Goal: Transaction & Acquisition: Purchase product/service

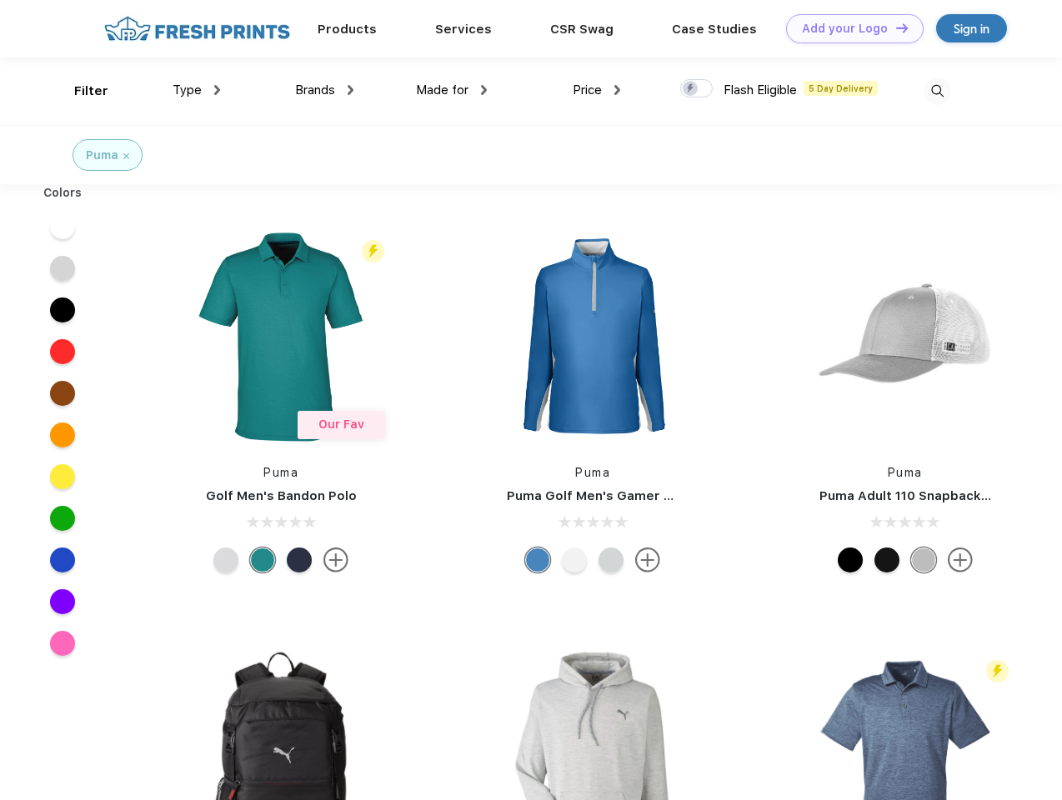
click at [848, 28] on link "Add your Logo Design Tool" at bounding box center [855, 28] width 138 height 29
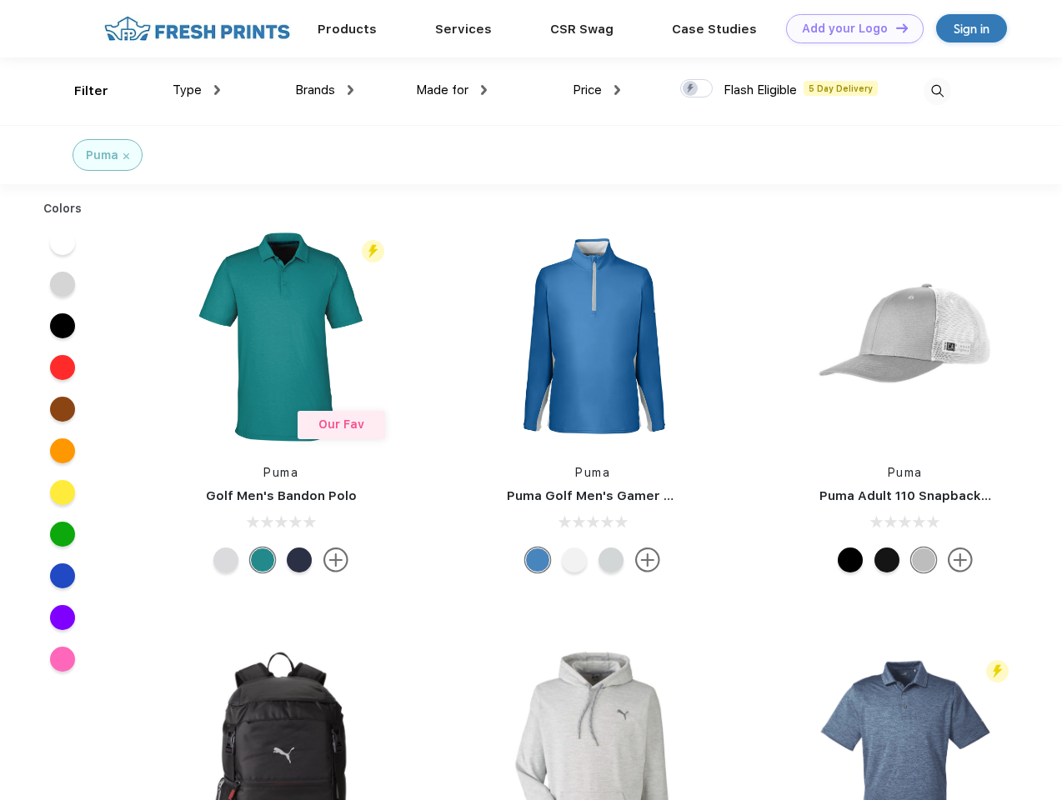
click at [0, 0] on div "Design Tool" at bounding box center [0, 0] width 0 height 0
click at [894, 28] on link "Add your Logo Design Tool" at bounding box center [855, 28] width 138 height 29
click at [80, 91] on div "Filter" at bounding box center [91, 91] width 34 height 19
click at [197, 90] on span "Type" at bounding box center [187, 90] width 29 height 15
click at [324, 90] on span "Brands" at bounding box center [315, 90] width 40 height 15
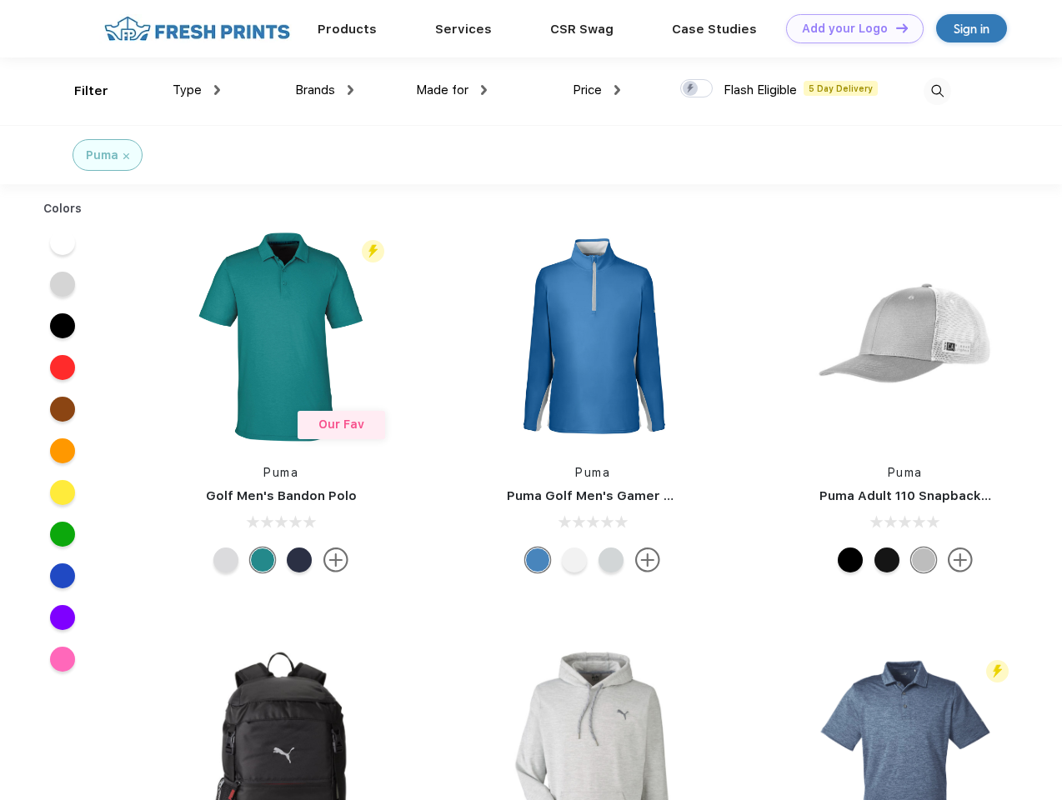
click at [452, 90] on span "Made for" at bounding box center [442, 90] width 53 height 15
click at [597, 90] on span "Price" at bounding box center [587, 90] width 29 height 15
click at [697, 89] on div at bounding box center [696, 88] width 33 height 18
click at [691, 89] on input "checkbox" at bounding box center [685, 83] width 11 height 11
click at [937, 91] on img at bounding box center [938, 92] width 28 height 28
